Goal: Book appointment/travel/reservation

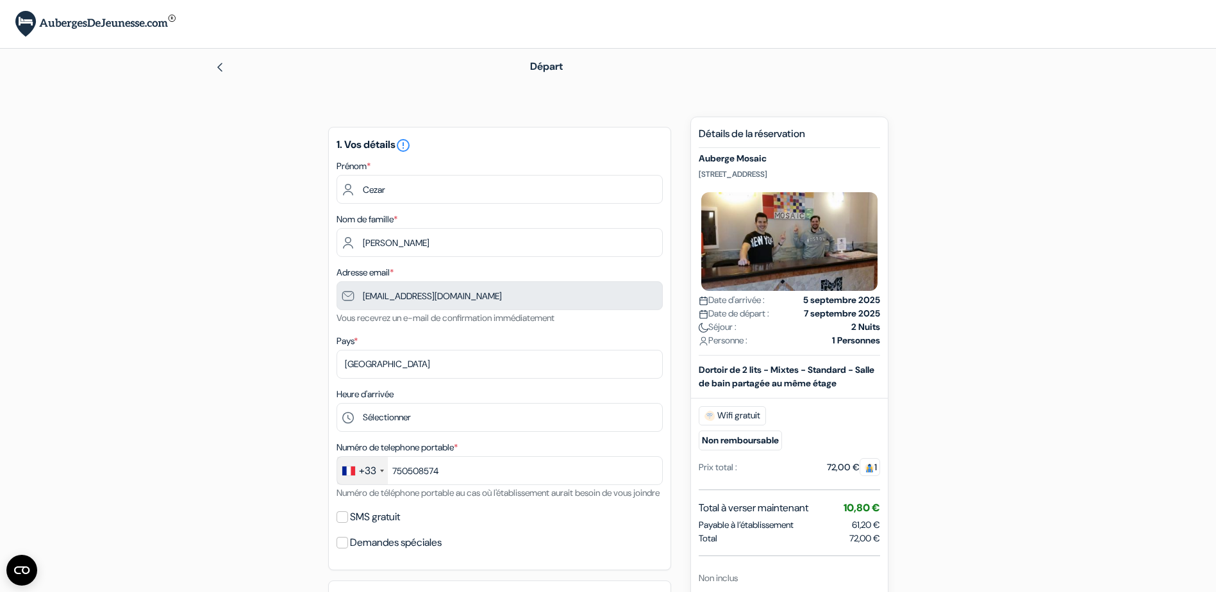
type input "7 50 50 85 74"
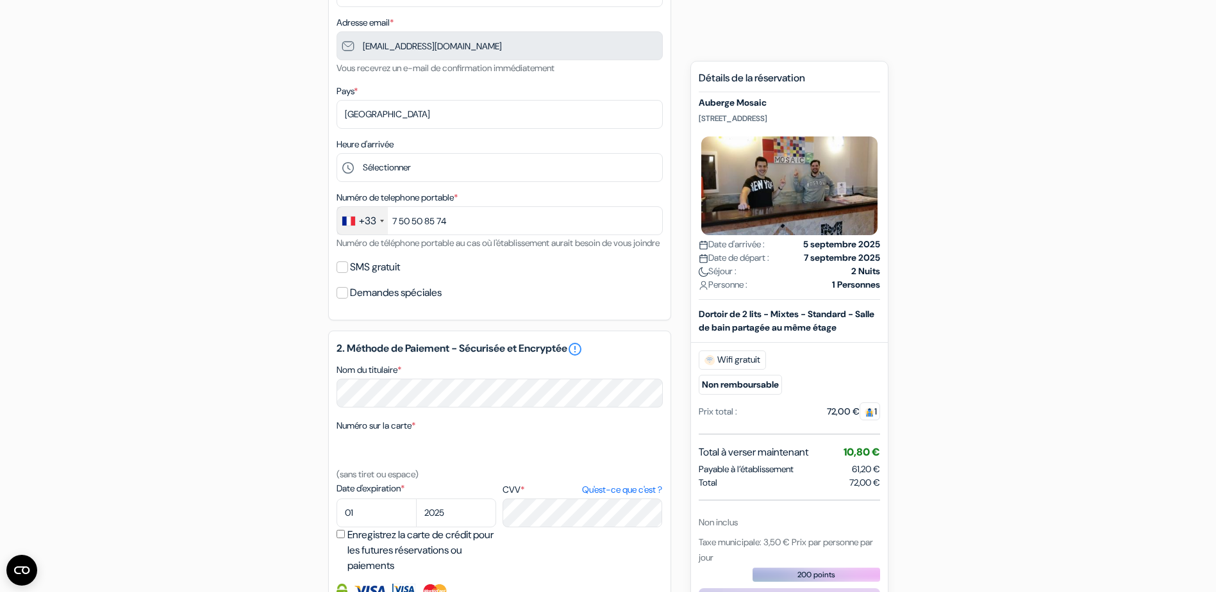
scroll to position [251, 0]
click at [341, 272] on input "SMS gratuit" at bounding box center [342, 267] width 12 height 12
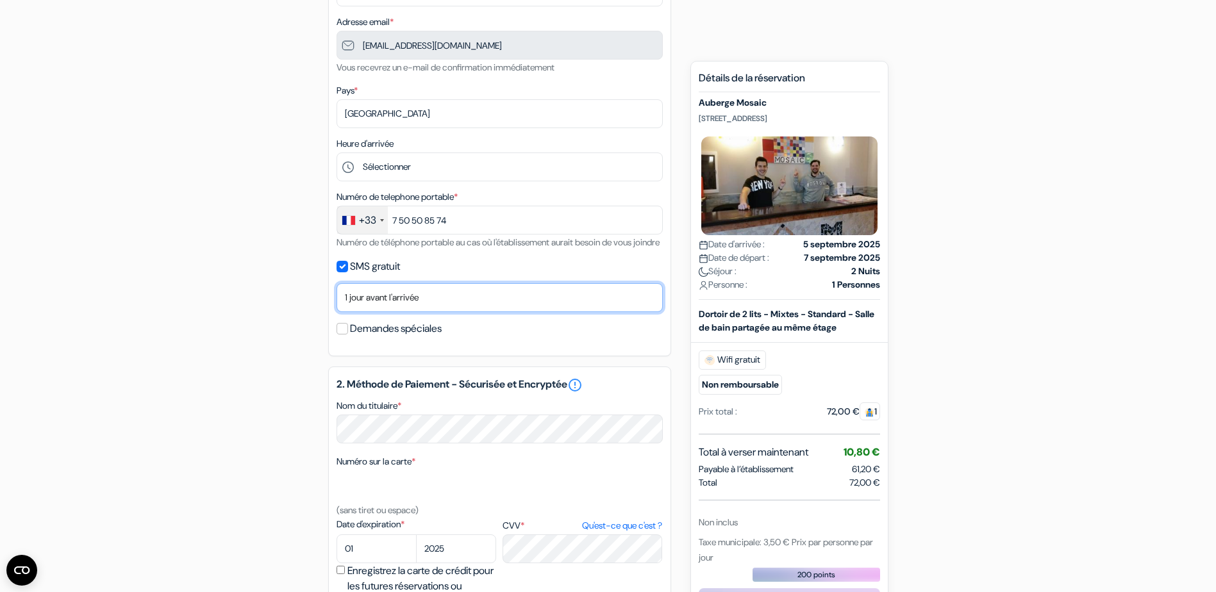
click at [420, 312] on select "Non merci Maintenant Le jour de votre arrivée 1 jour avant l'arrivée 2 jours av…" at bounding box center [499, 297] width 326 height 29
click at [380, 276] on label "SMS gratuit" at bounding box center [375, 267] width 50 height 18
click at [348, 272] on input "SMS gratuit" at bounding box center [342, 267] width 12 height 12
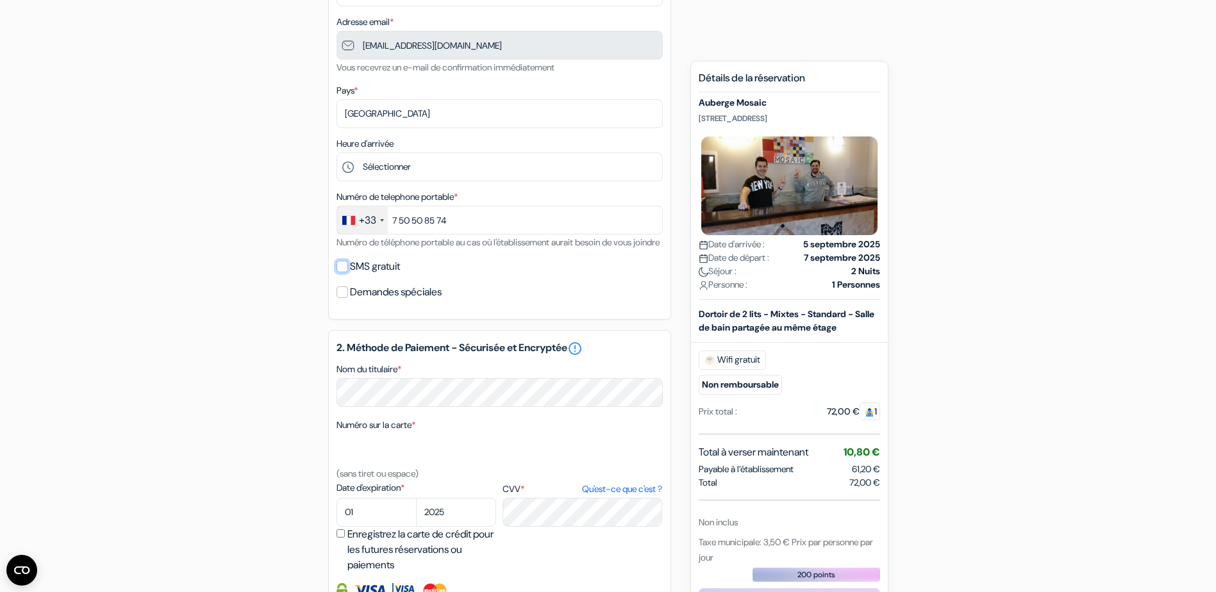
scroll to position [253, 0]
click at [363, 273] on label "SMS gratuit" at bounding box center [375, 264] width 50 height 18
click at [348, 270] on input "SMS gratuit" at bounding box center [342, 264] width 12 height 12
checkbox input "true"
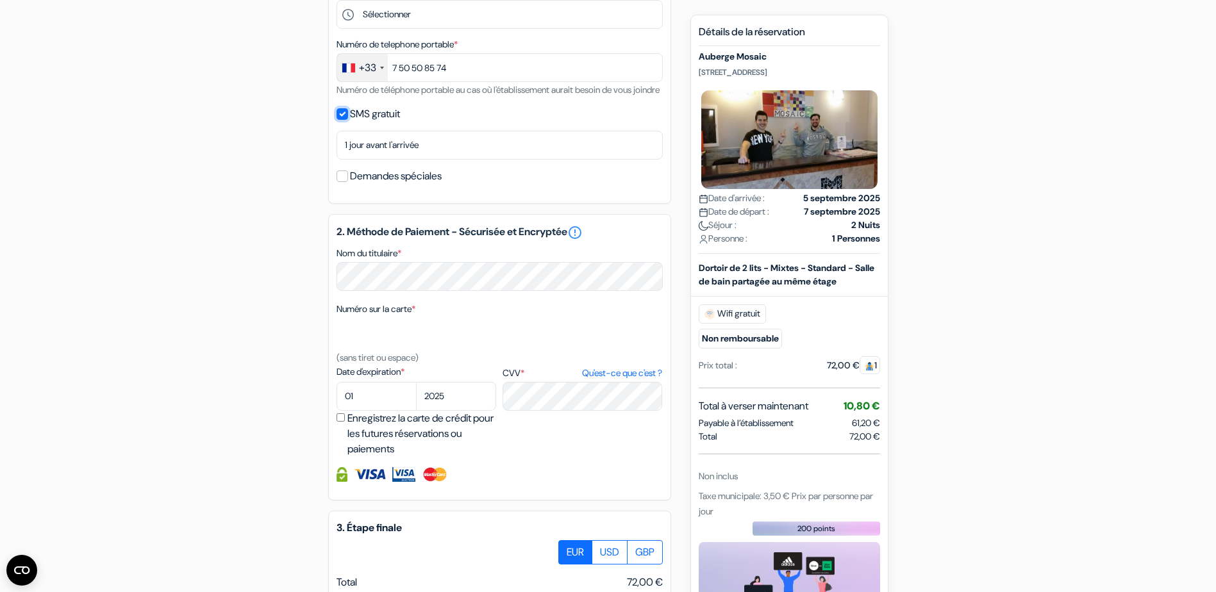
scroll to position [404, 0]
click at [390, 410] on select "01 02 03 04 05 06 07 08 09 10 11 12" at bounding box center [376, 395] width 80 height 29
select select "09"
click at [336, 397] on select "01 02 03 04 05 06 07 08 09 10 11 12" at bounding box center [376, 395] width 80 height 29
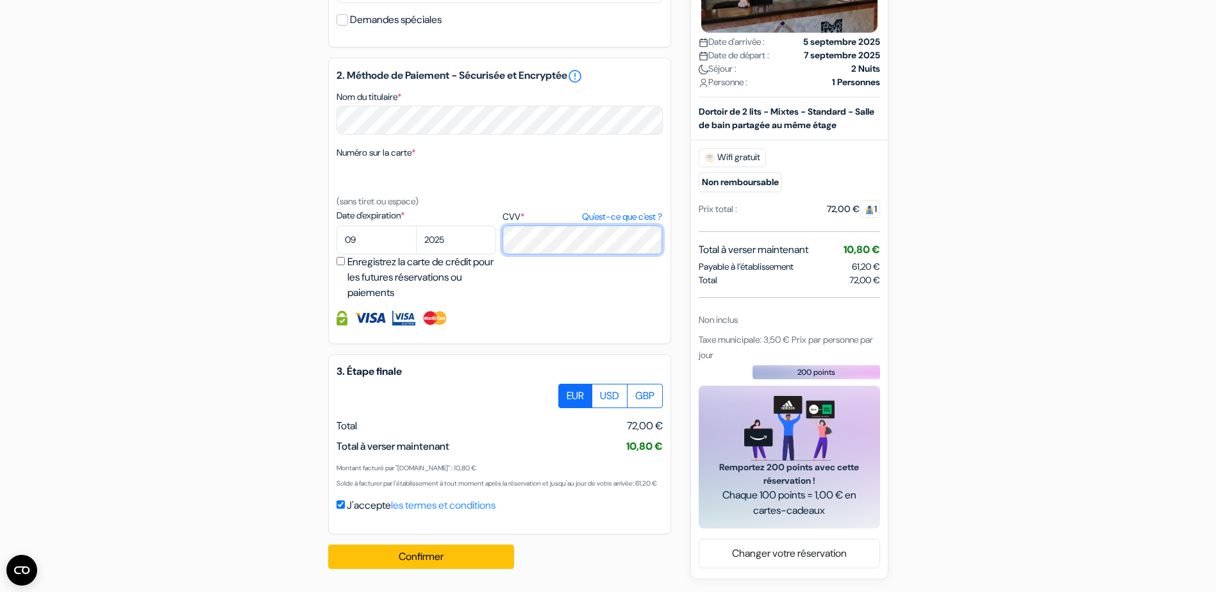
scroll to position [590, 0]
click at [451, 553] on button "Confirmer Loading..." at bounding box center [421, 557] width 186 height 24
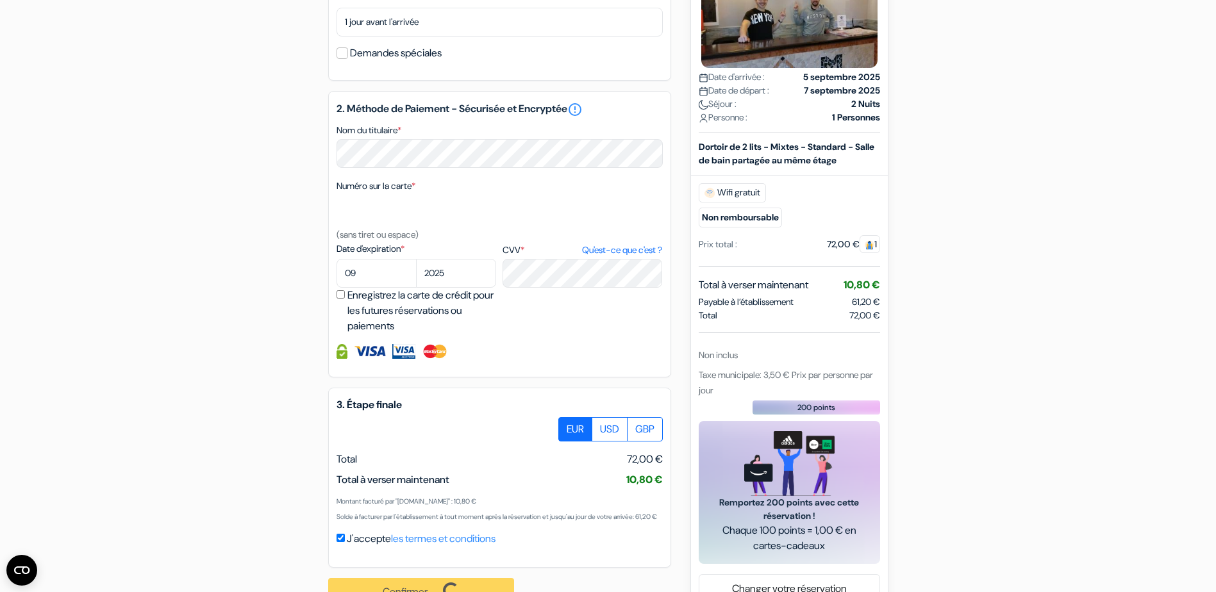
scroll to position [592, 0]
